Goal: Information Seeking & Learning: Learn about a topic

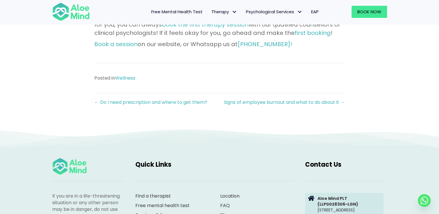
scroll to position [792, 0]
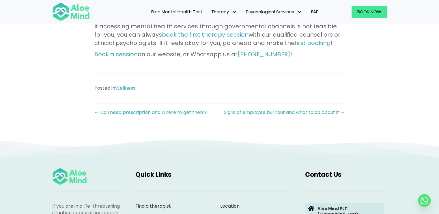
scroll to position [779, 0]
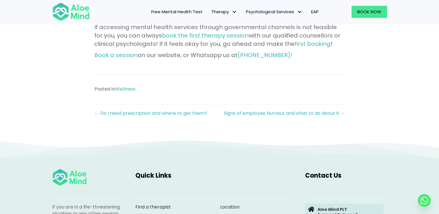
click at [161, 213] on link "Free mental health test" at bounding box center [162, 216] width 54 height 7
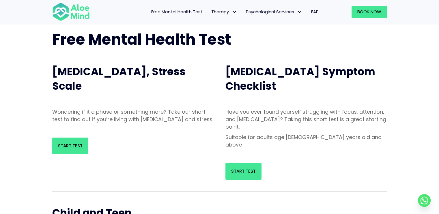
scroll to position [38, 0]
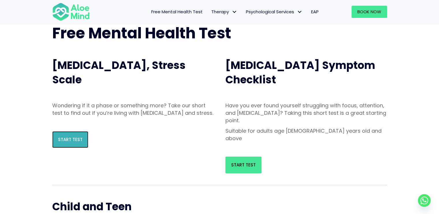
click at [76, 144] on link "Start Test" at bounding box center [70, 139] width 36 height 17
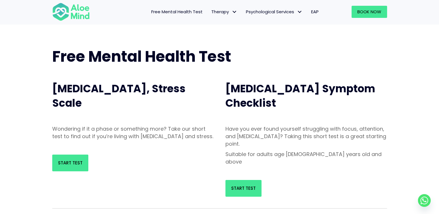
scroll to position [0, 0]
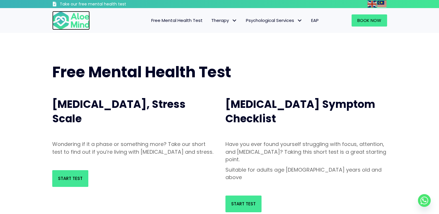
click at [71, 24] on img at bounding box center [71, 20] width 38 height 19
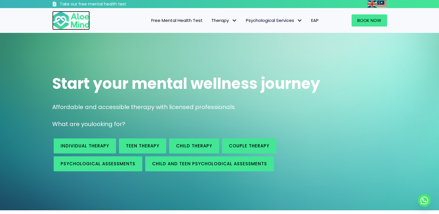
click at [72, 24] on img at bounding box center [71, 20] width 38 height 19
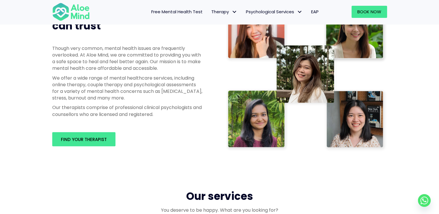
scroll to position [310, 0]
drag, startPoint x: 172, startPoint y: 78, endPoint x: 111, endPoint y: 80, distance: 61.3
click at [111, 80] on p "We offer a wide range of mental healthcare services, including online therapy, …" at bounding box center [127, 88] width 150 height 27
copy p "mental healthcare services"
